Goal: Task Accomplishment & Management: Manage account settings

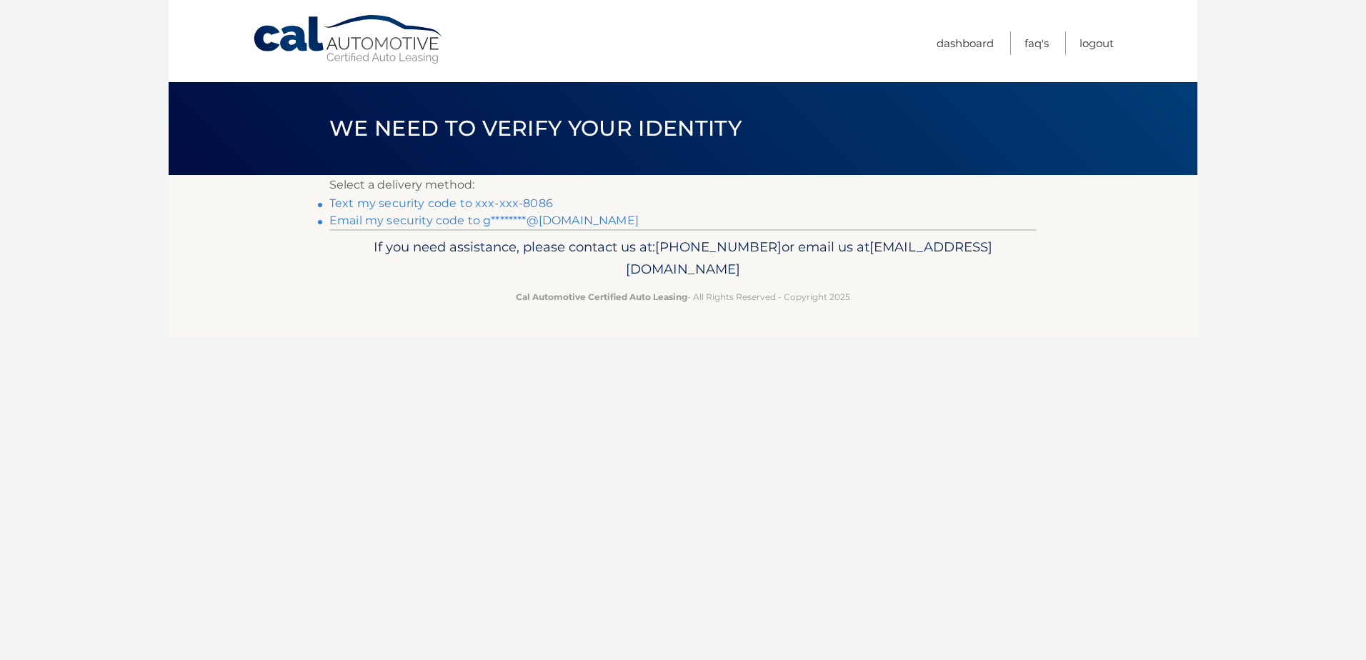
click at [533, 201] on link "Text my security code to xxx-xxx-8086" at bounding box center [441, 203] width 224 height 14
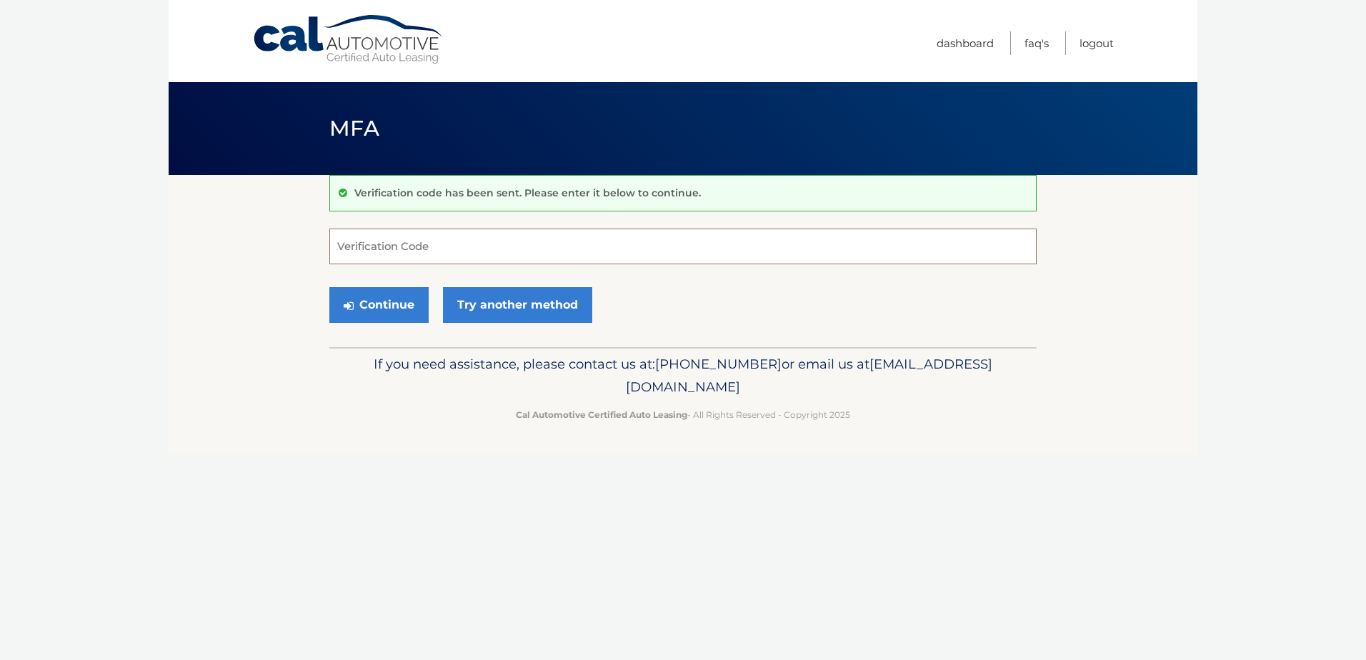
click at [619, 245] on input "Verification Code" at bounding box center [682, 247] width 707 height 36
type input "938812"
click at [329, 287] on button "Continue" at bounding box center [378, 305] width 99 height 36
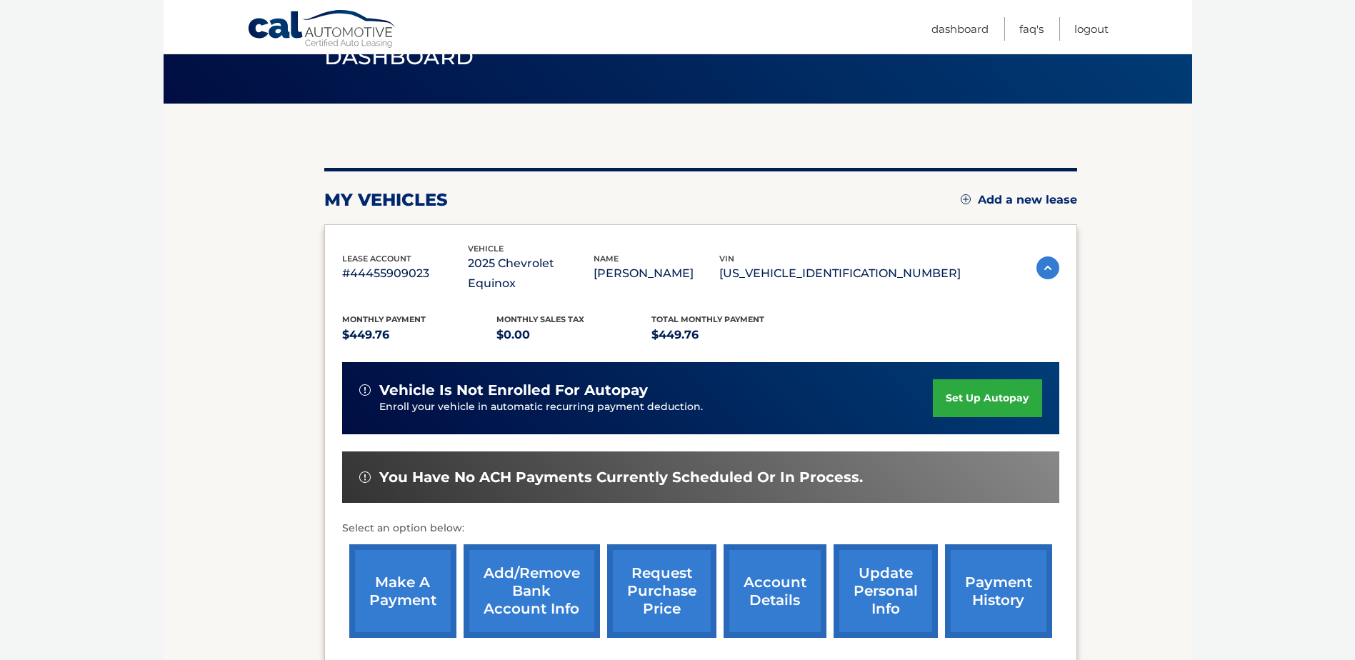
scroll to position [206, 0]
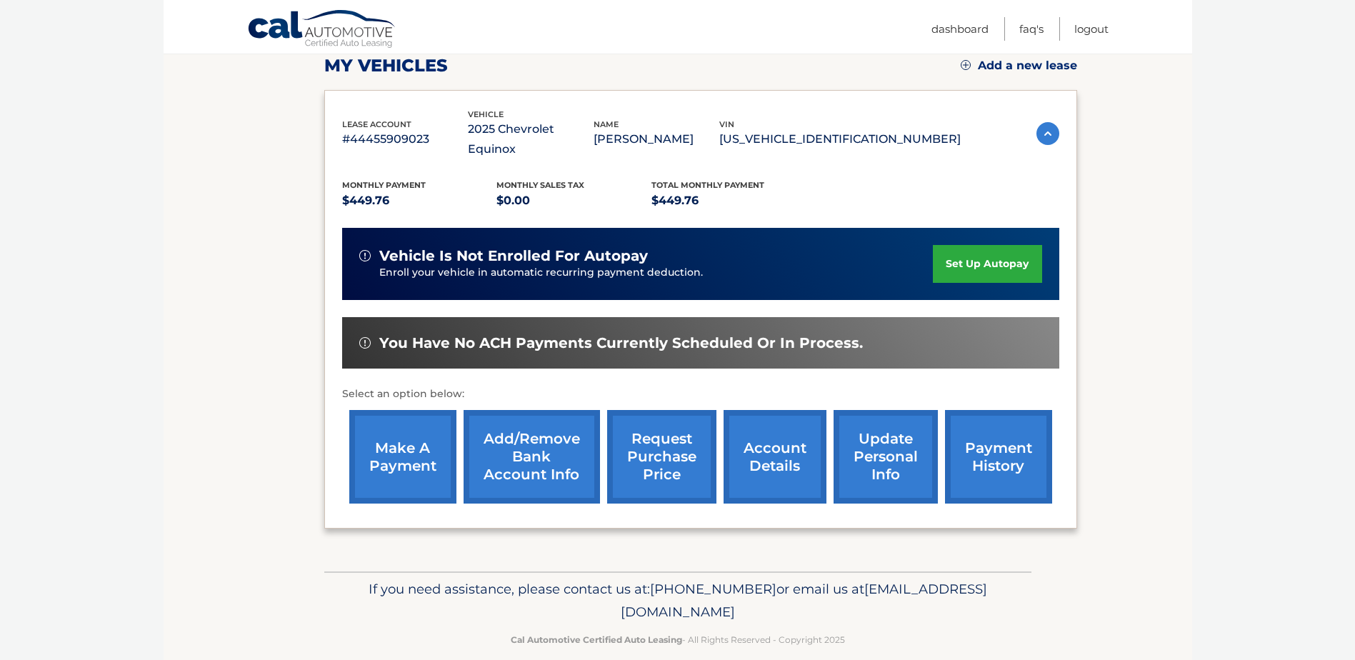
click at [990, 436] on link "payment history" at bounding box center [998, 457] width 107 height 94
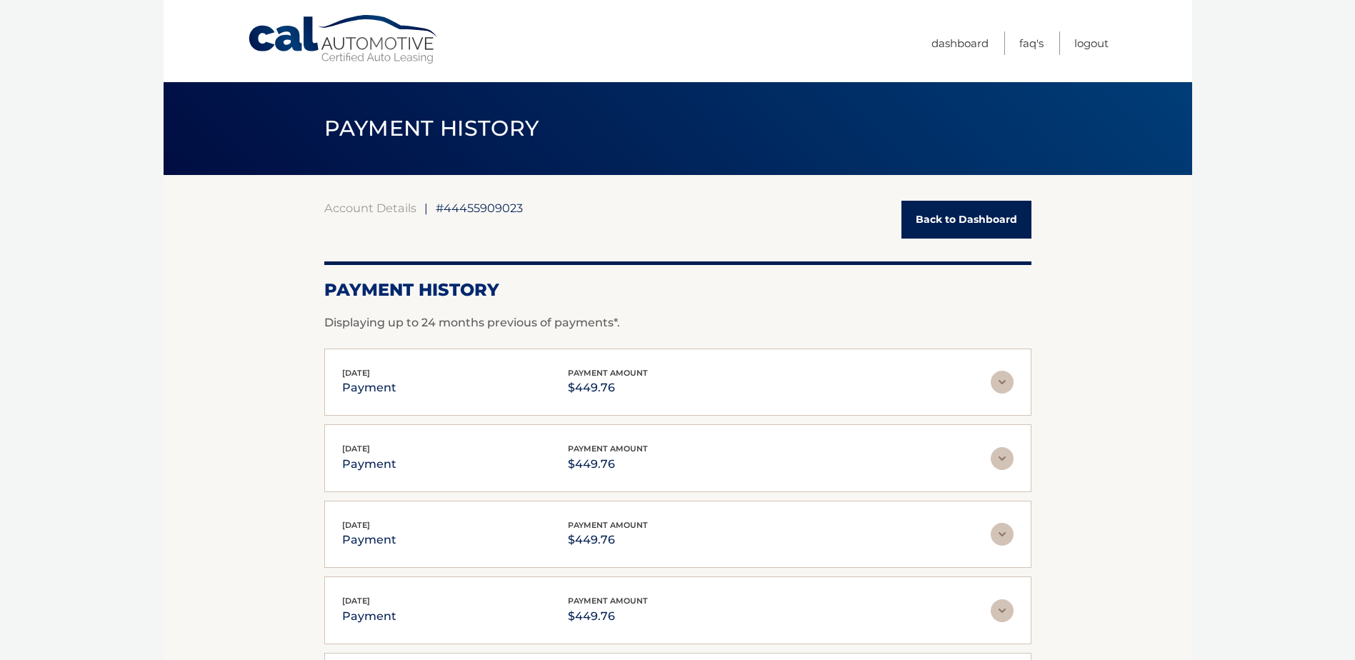
click at [996, 381] on img at bounding box center [1002, 382] width 23 height 23
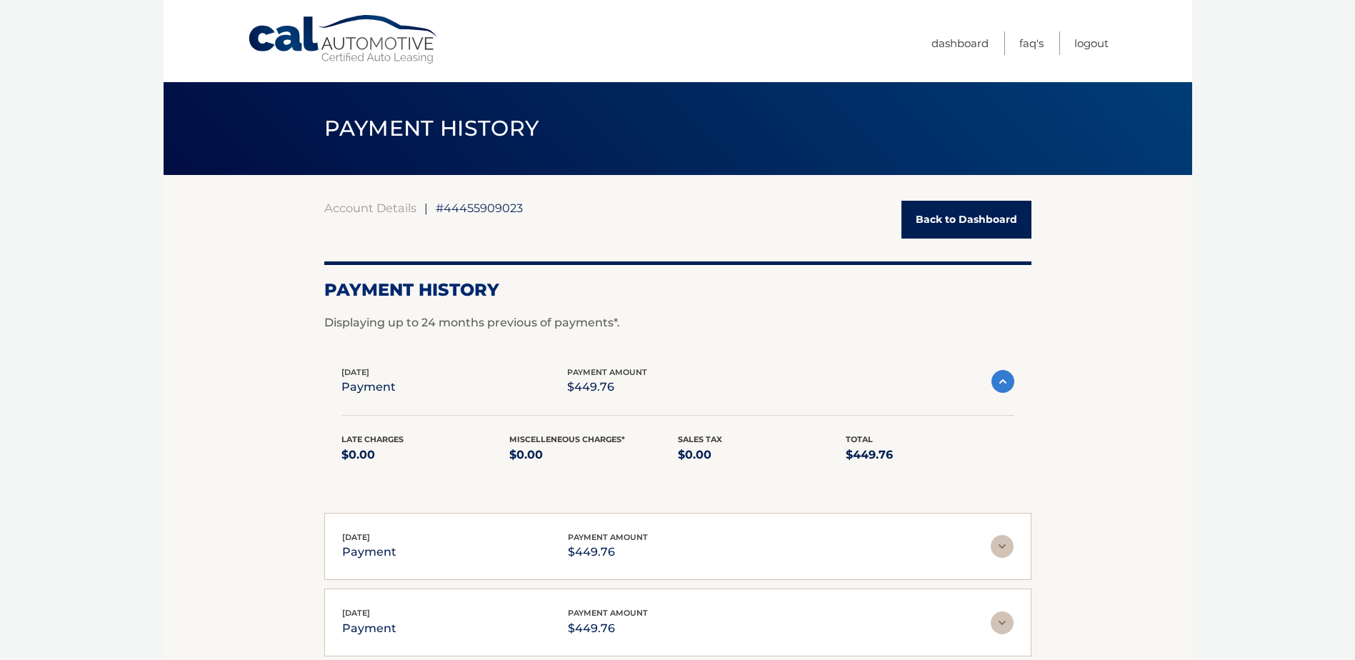
click at [996, 382] on img at bounding box center [1002, 381] width 23 height 23
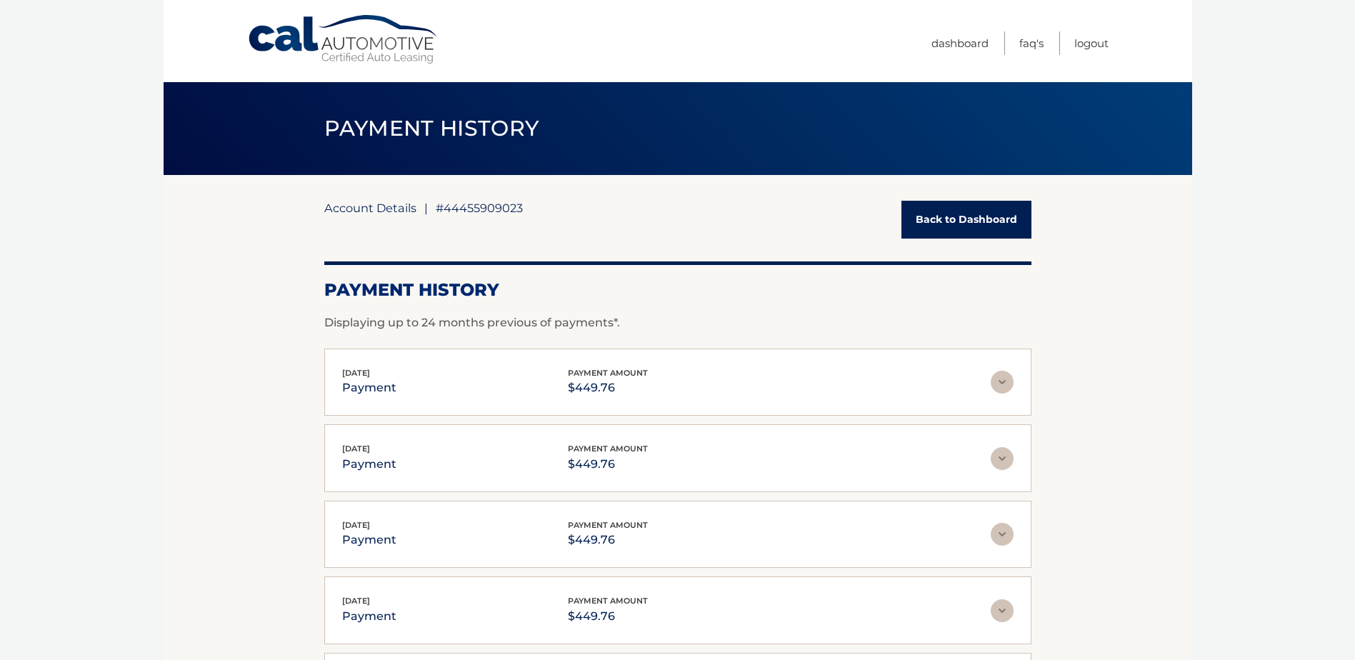
click at [380, 214] on link "Account Details" at bounding box center [370, 208] width 92 height 14
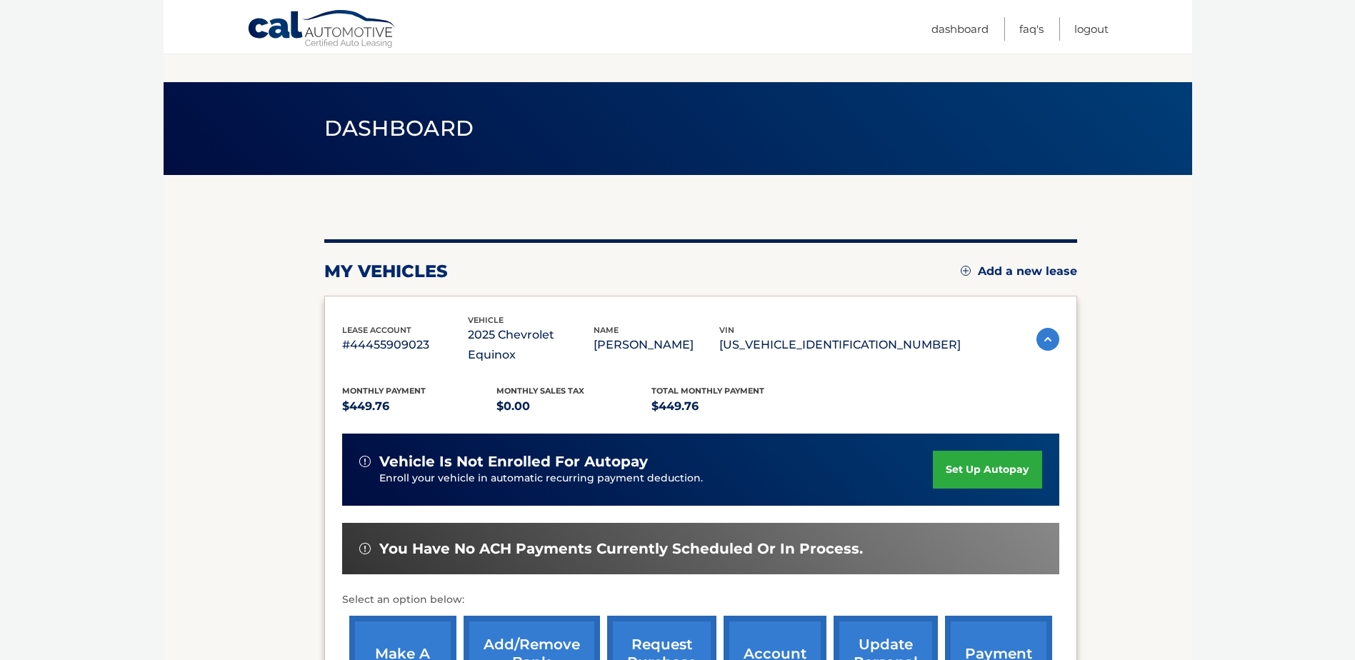
scroll to position [143, 0]
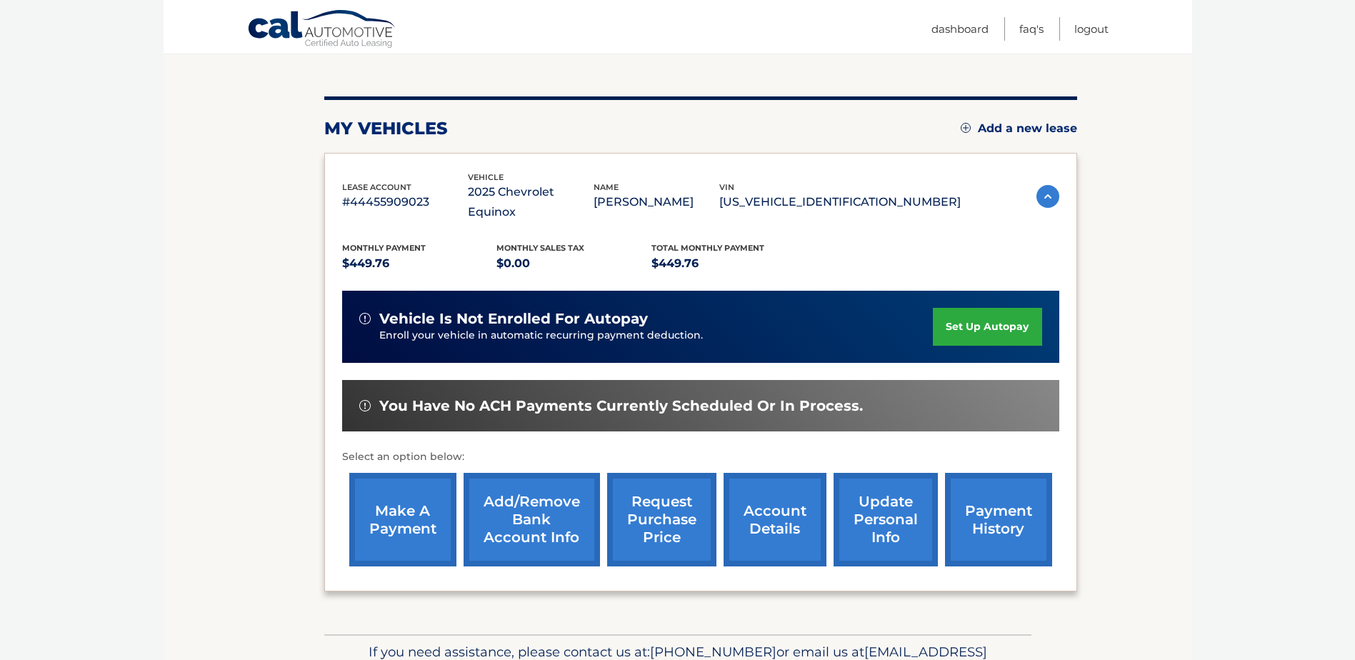
click at [758, 492] on link "account details" at bounding box center [775, 520] width 103 height 94
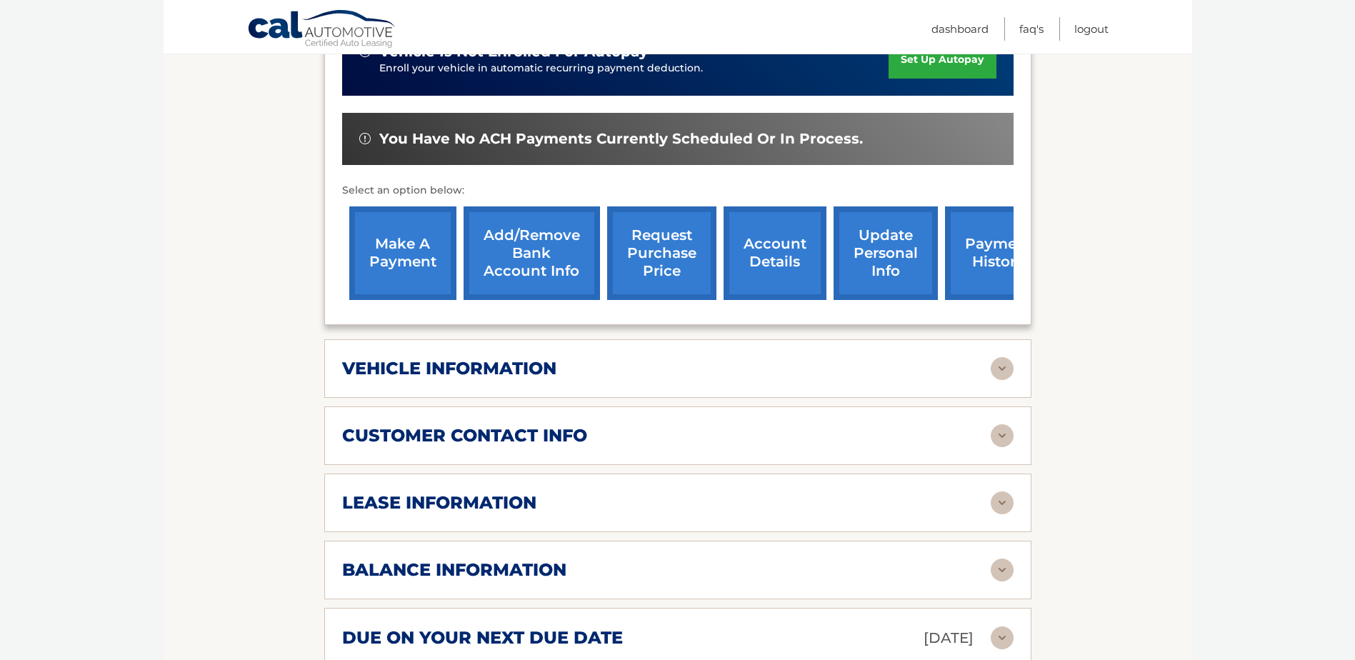
scroll to position [71, 0]
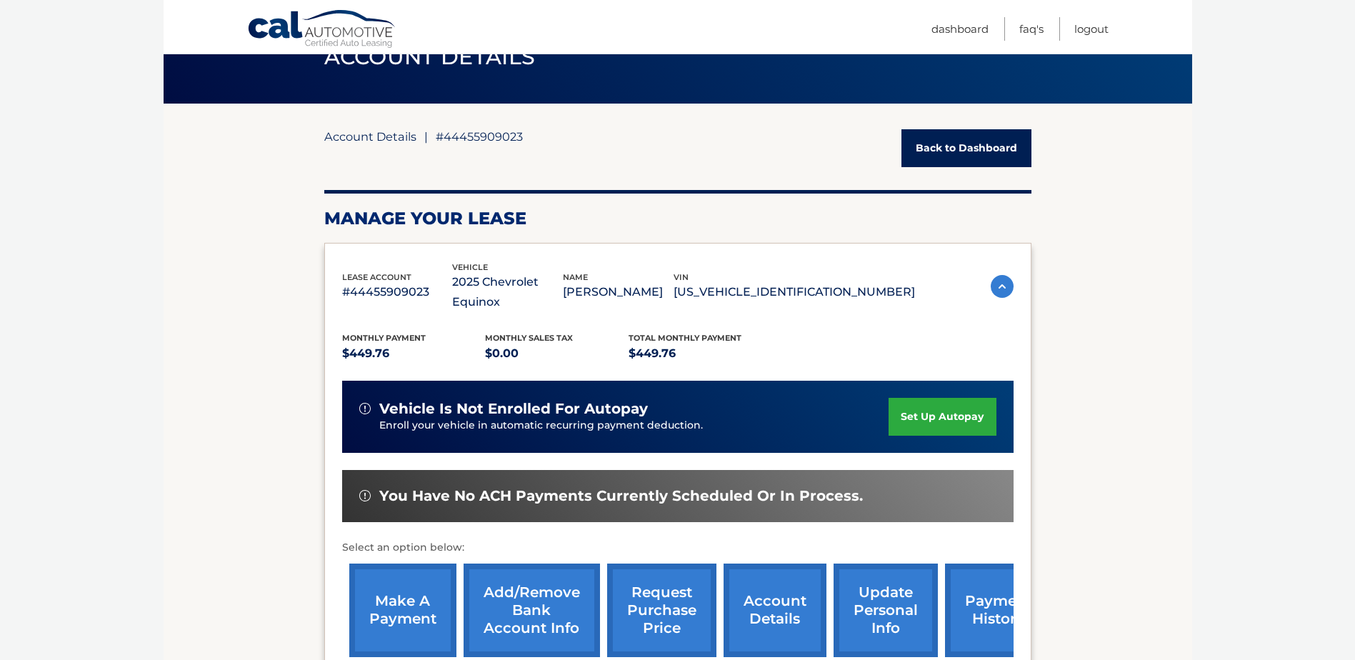
click at [370, 136] on link "Account Details" at bounding box center [370, 136] width 92 height 14
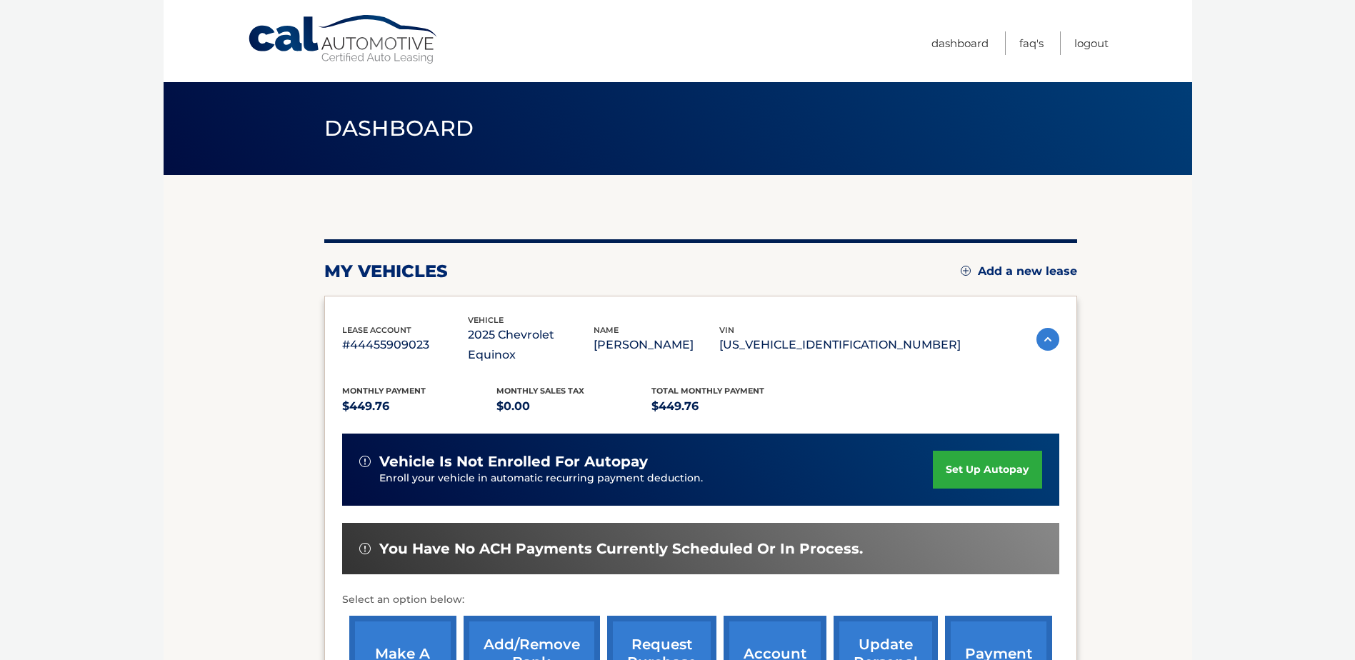
scroll to position [143, 0]
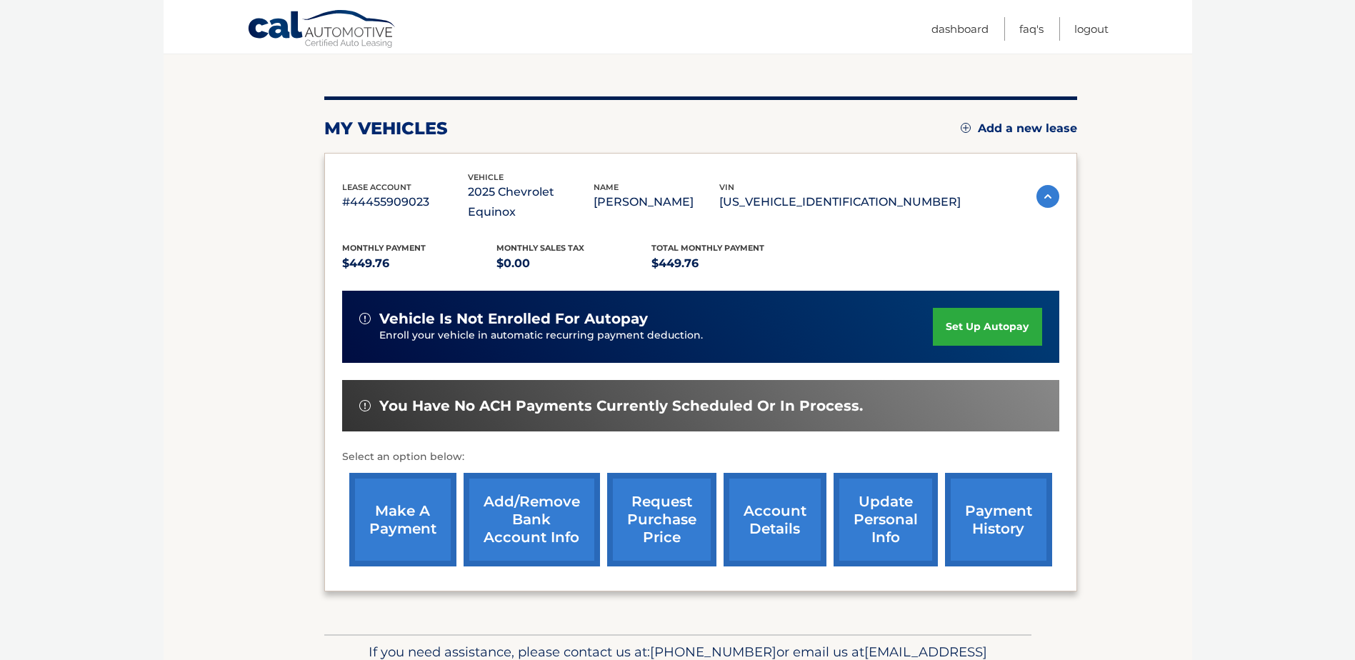
click at [435, 503] on link "make a payment" at bounding box center [402, 520] width 107 height 94
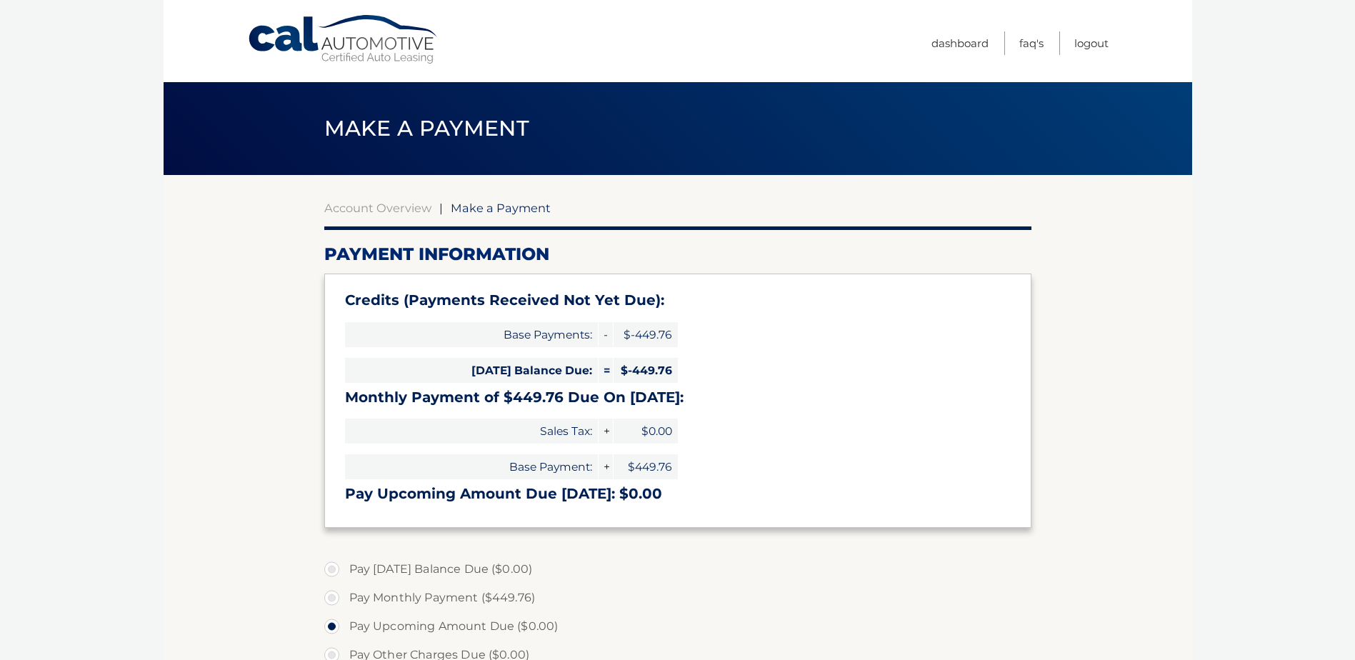
select select "OGY0YmQxYjYtNjQ2Yy00ZTNkLWE5ZmItY2UzYjVhZjUzNDAz"
drag, startPoint x: 508, startPoint y: 334, endPoint x: 671, endPoint y: 341, distance: 163.0
click at [671, 341] on div "Base Payments: - $-449.76" at bounding box center [511, 334] width 333 height 36
click at [256, 356] on section "Account Overview | Make a Payment Payment Information Credits (Payments Receive…" at bounding box center [678, 574] width 1029 height 798
click at [1092, 44] on link "Logout" at bounding box center [1091, 43] width 34 height 24
